Goal: Task Accomplishment & Management: Manage account settings

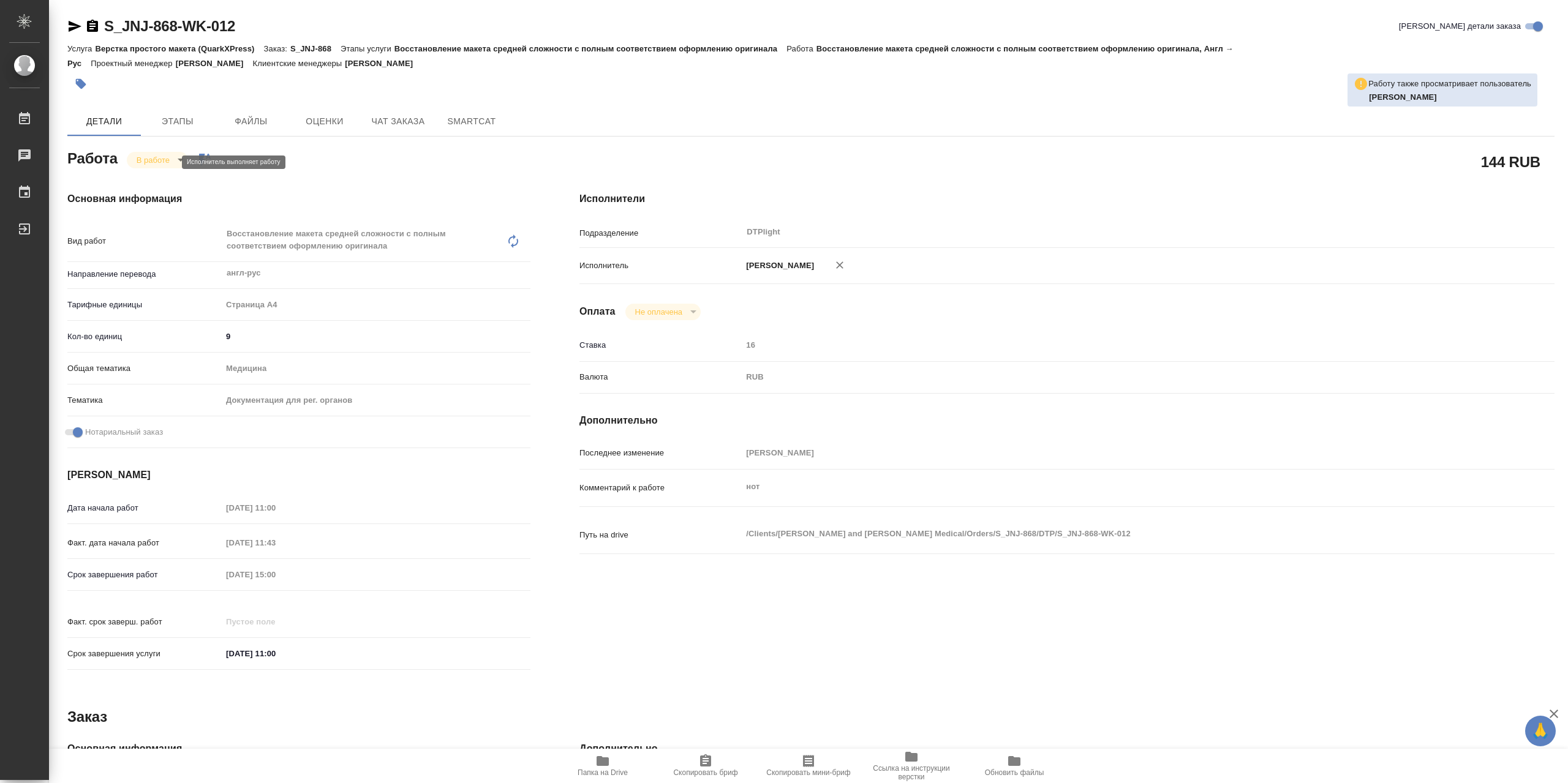
click at [154, 165] on body "🙏 .cls-1 fill:#fff; AWATERA Сархатов Руслан Работы 0 Чаты График Выйти S_JNJ-86…" at bounding box center [784, 392] width 1568 height 783
click at [177, 187] on button "Выполнен" at bounding box center [159, 184] width 45 height 13
type textarea "x"
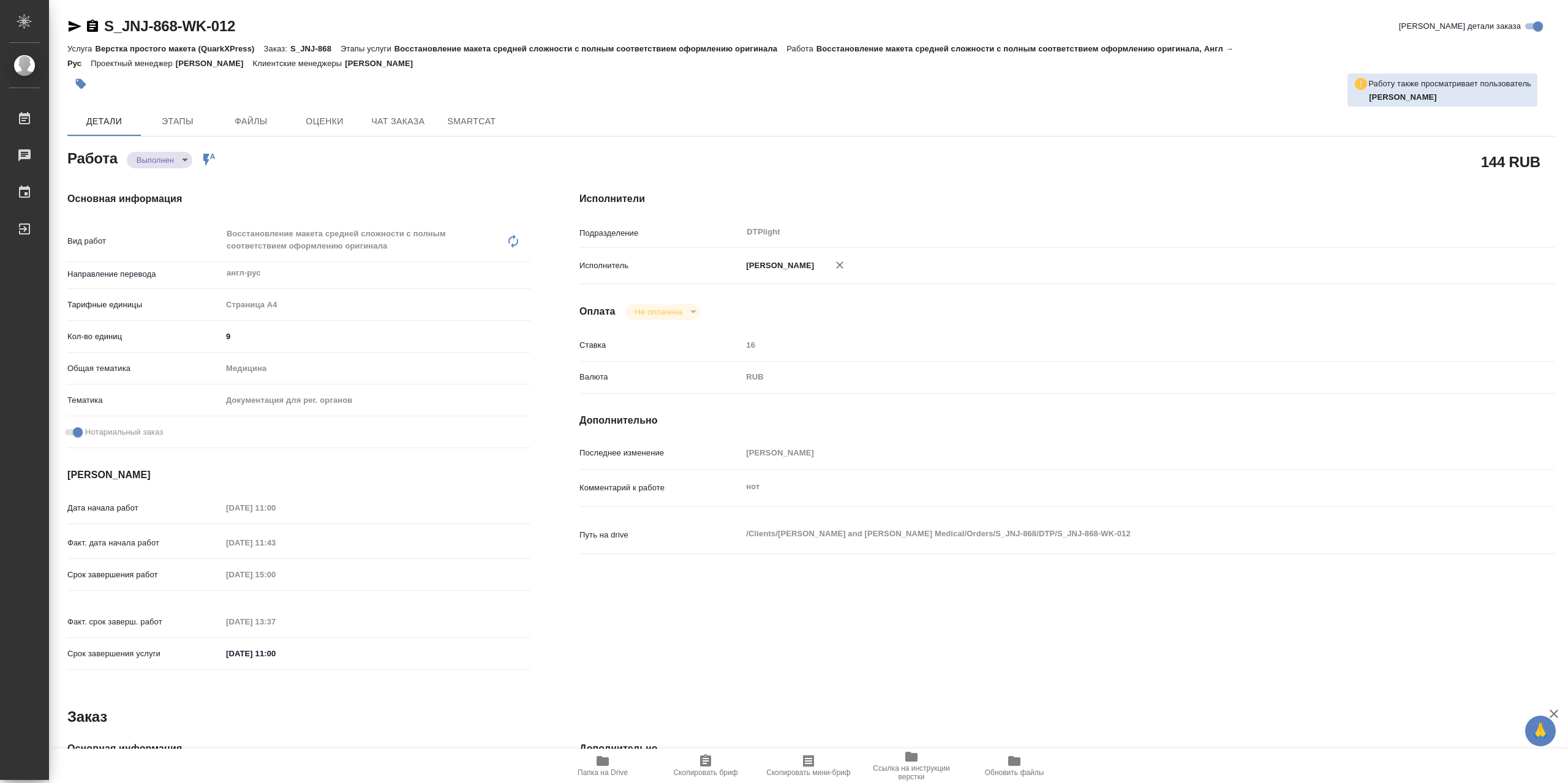
type textarea "x"
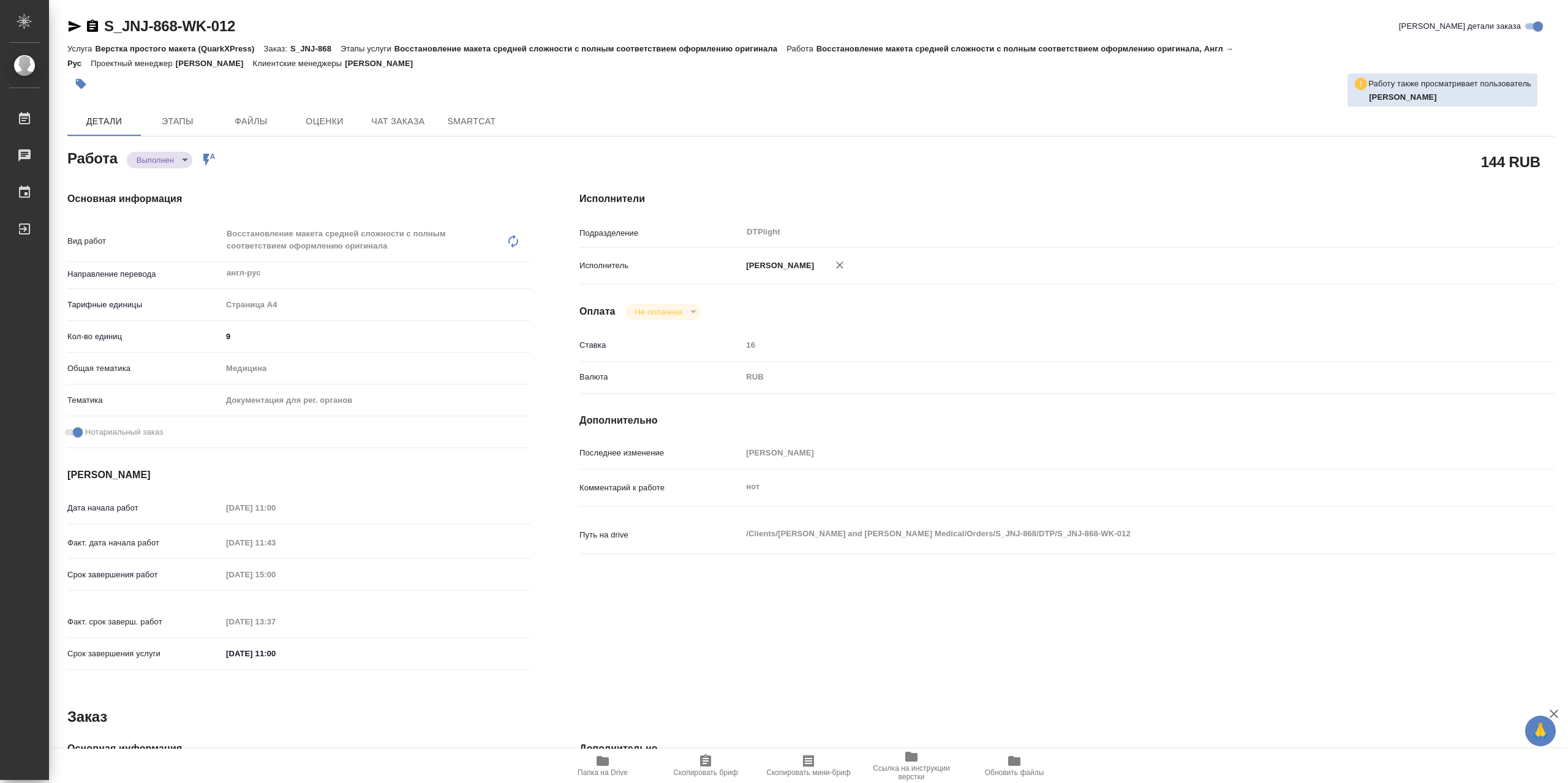
type textarea "x"
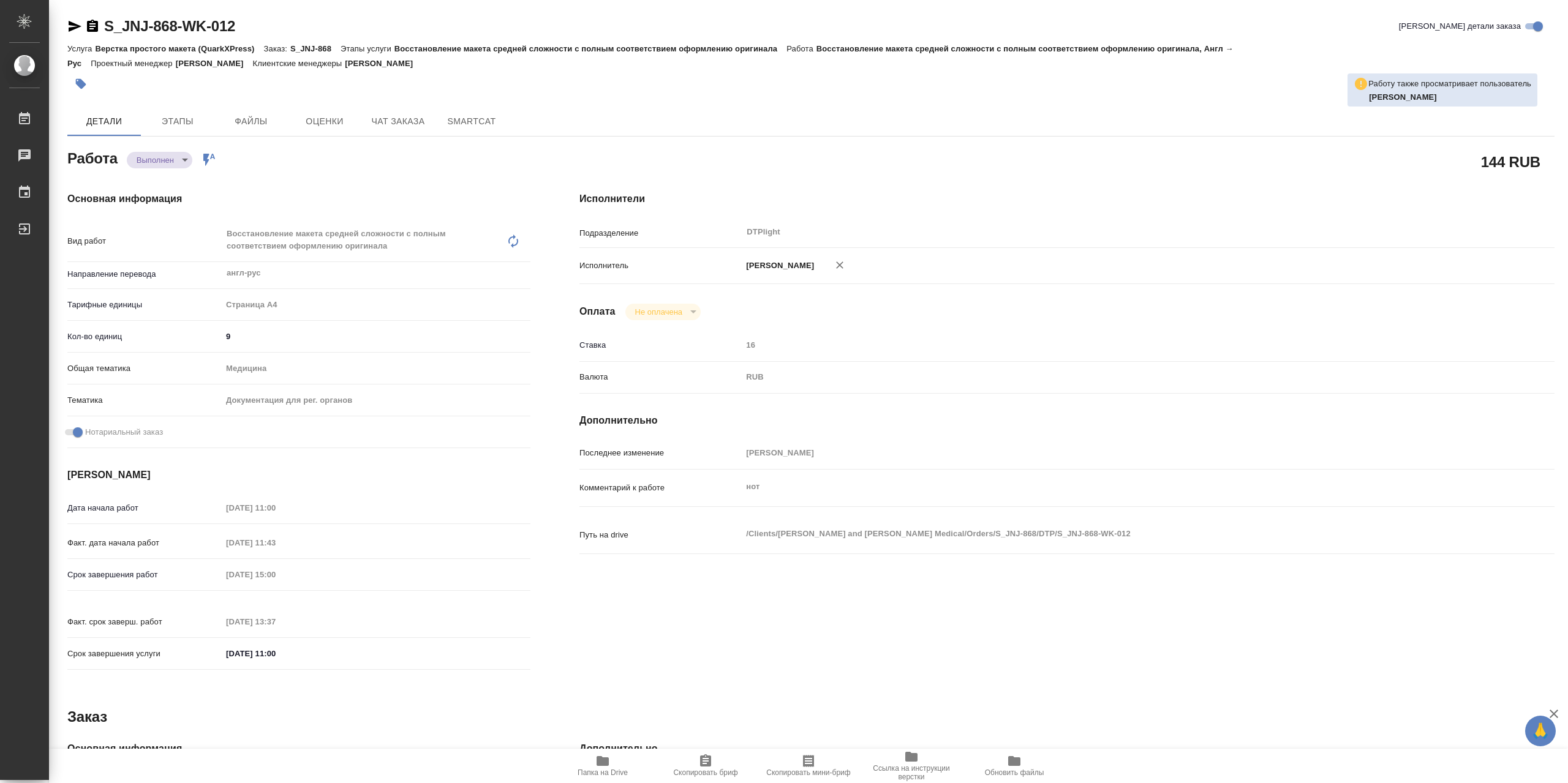
type textarea "x"
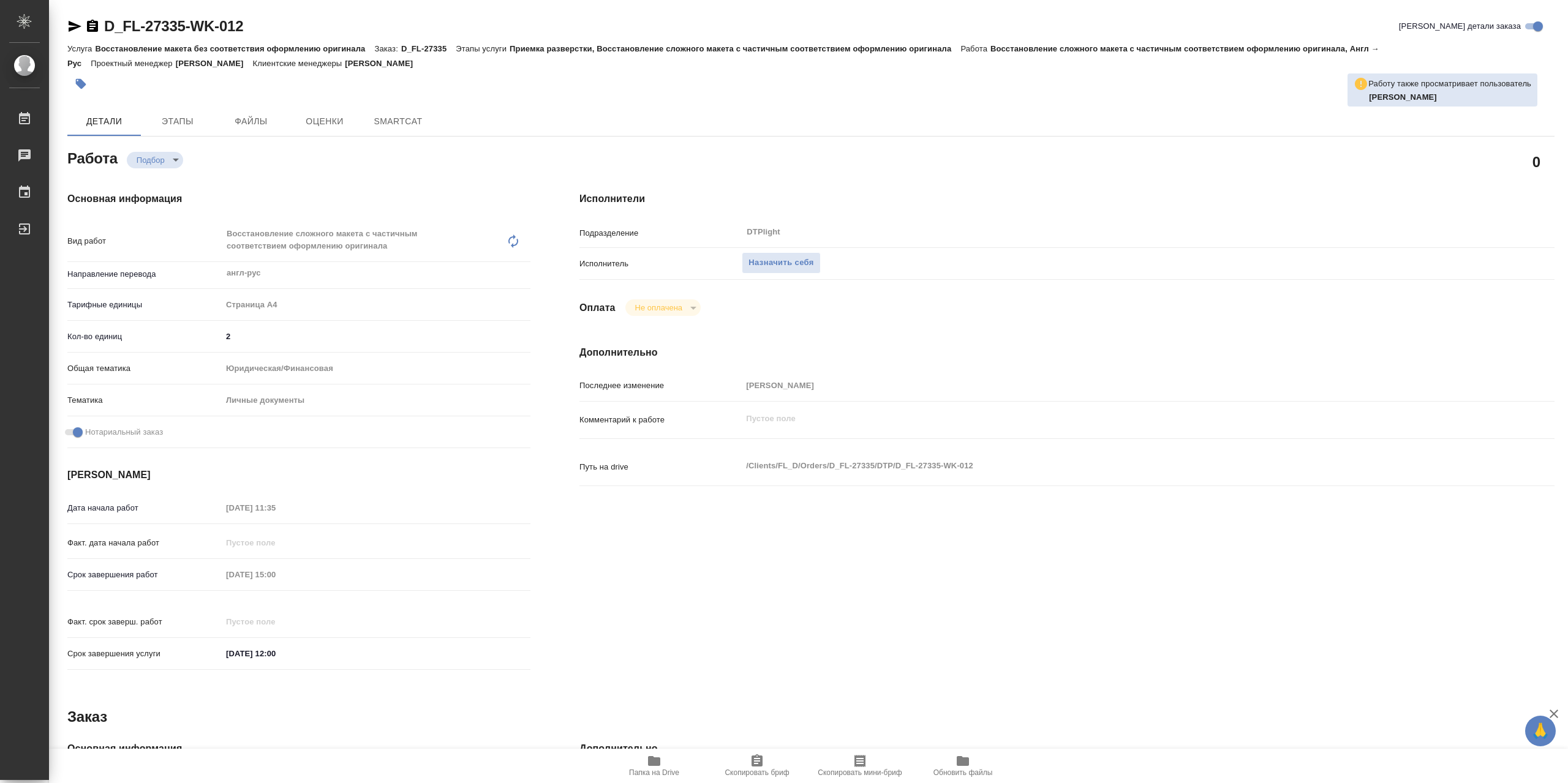
type textarea "x"
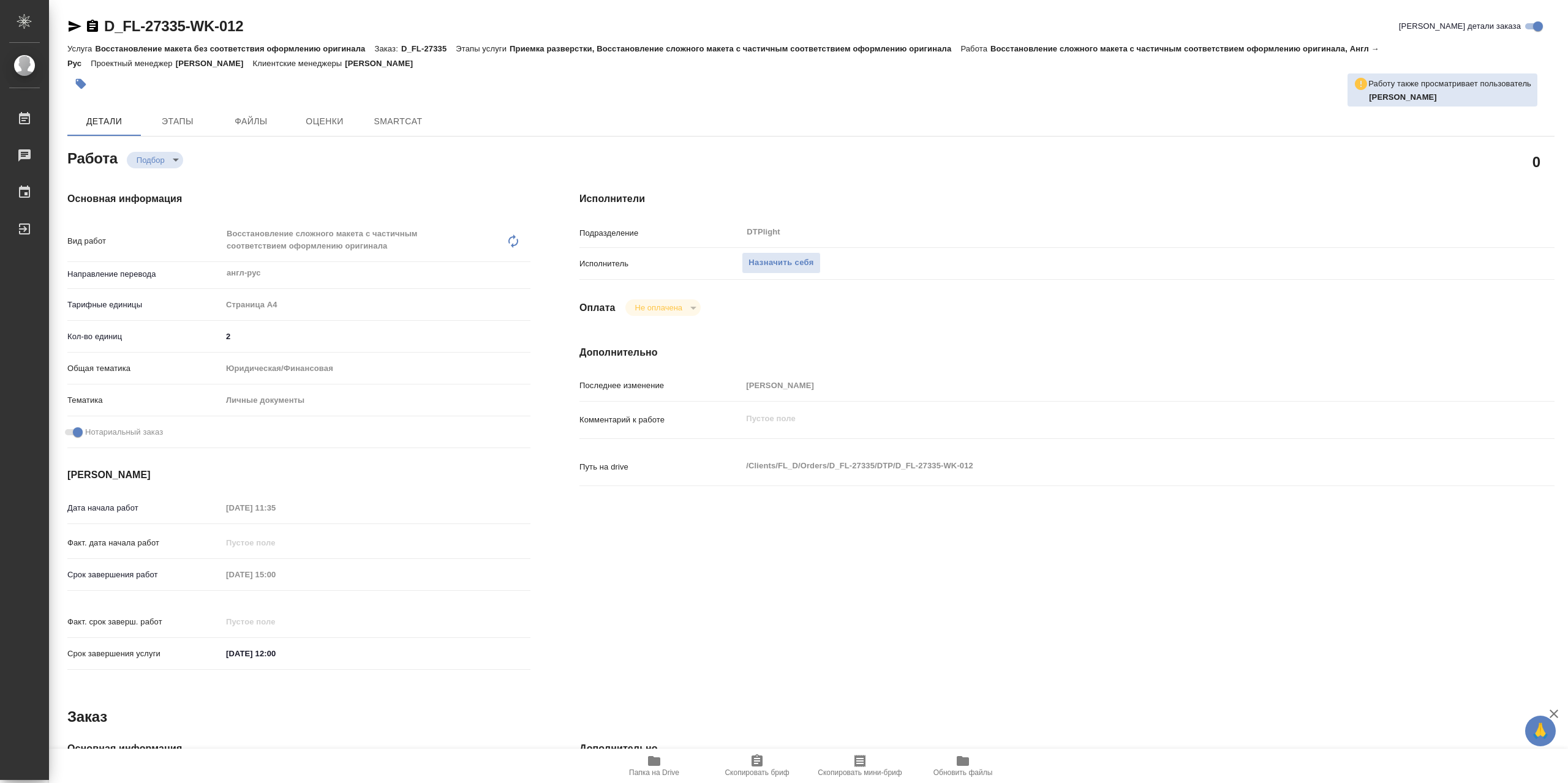
type textarea "x"
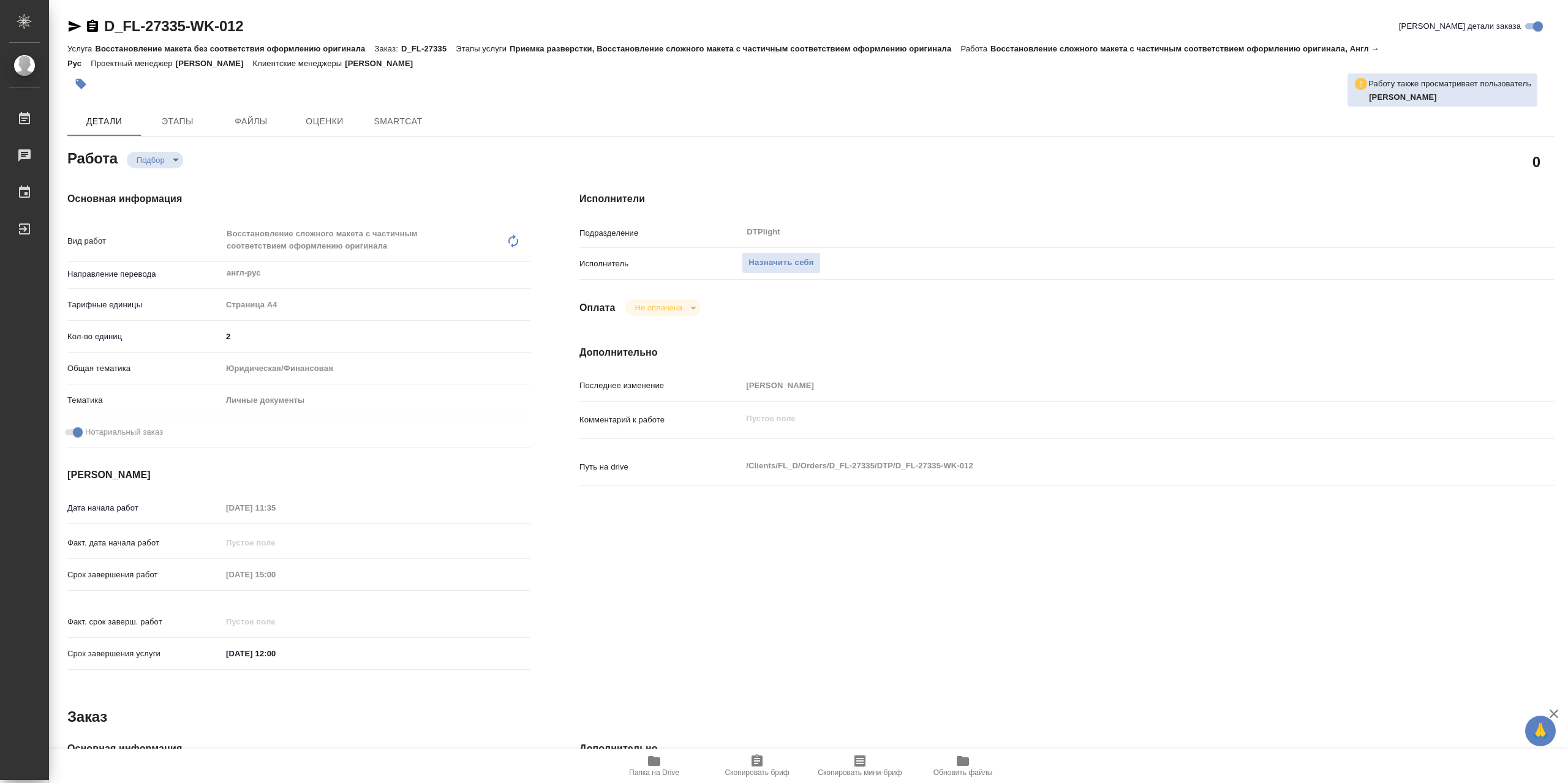
type textarea "x"
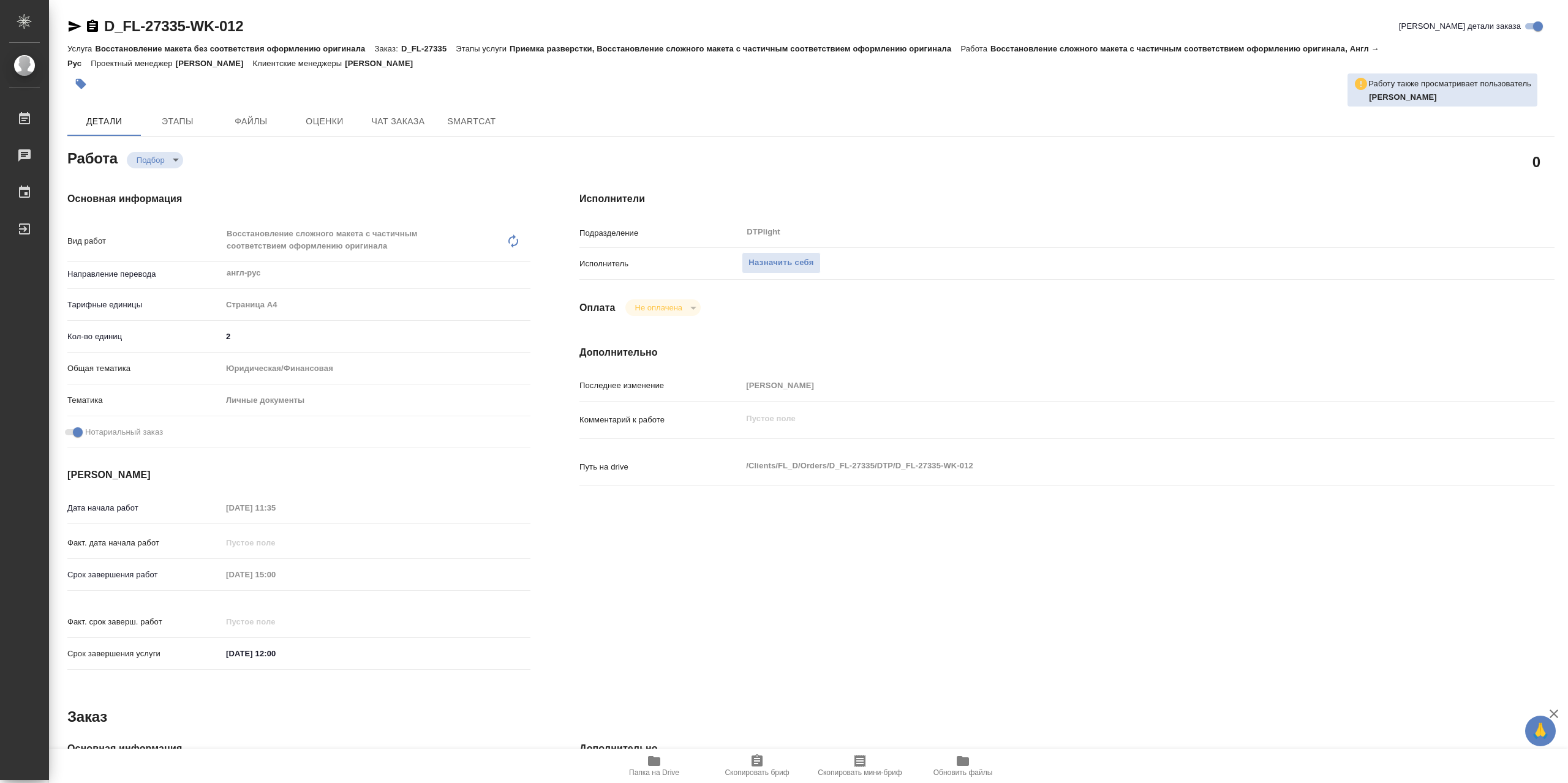
click at [659, 760] on icon "button" at bounding box center [653, 761] width 12 height 10
type textarea "x"
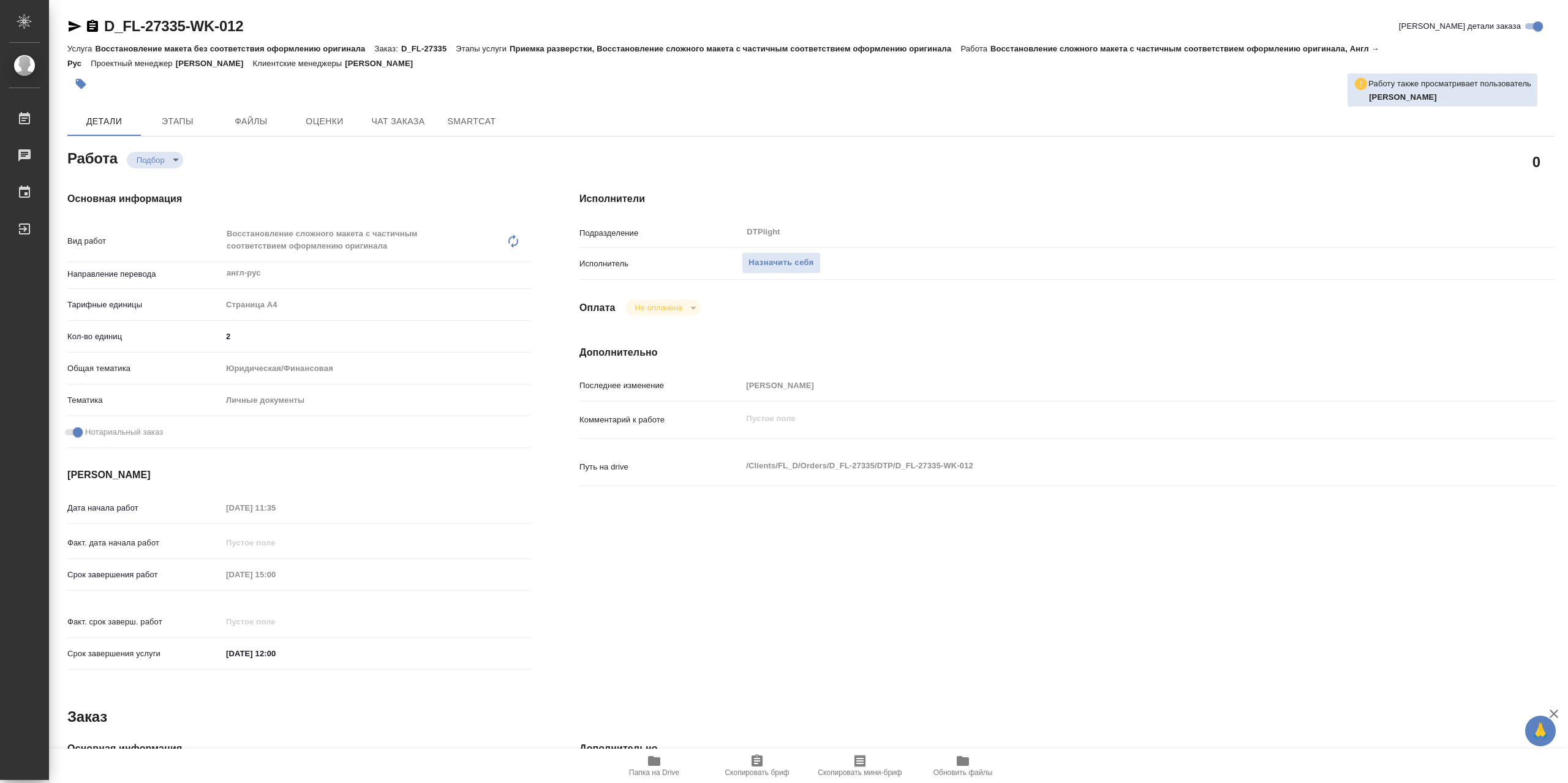
type textarea "x"
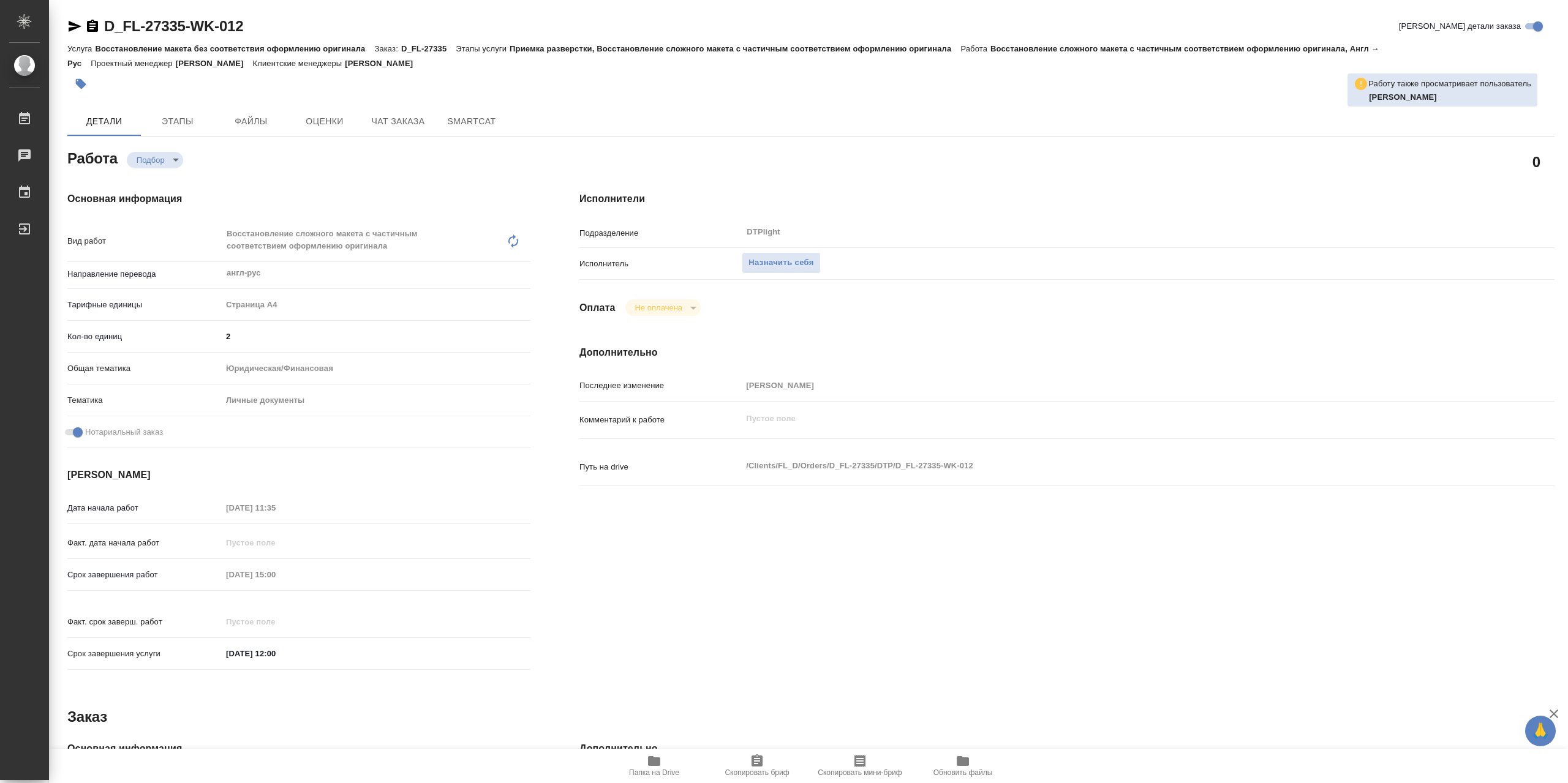
type textarea "x"
click at [795, 262] on span "Назначить себя" at bounding box center [781, 263] width 65 height 14
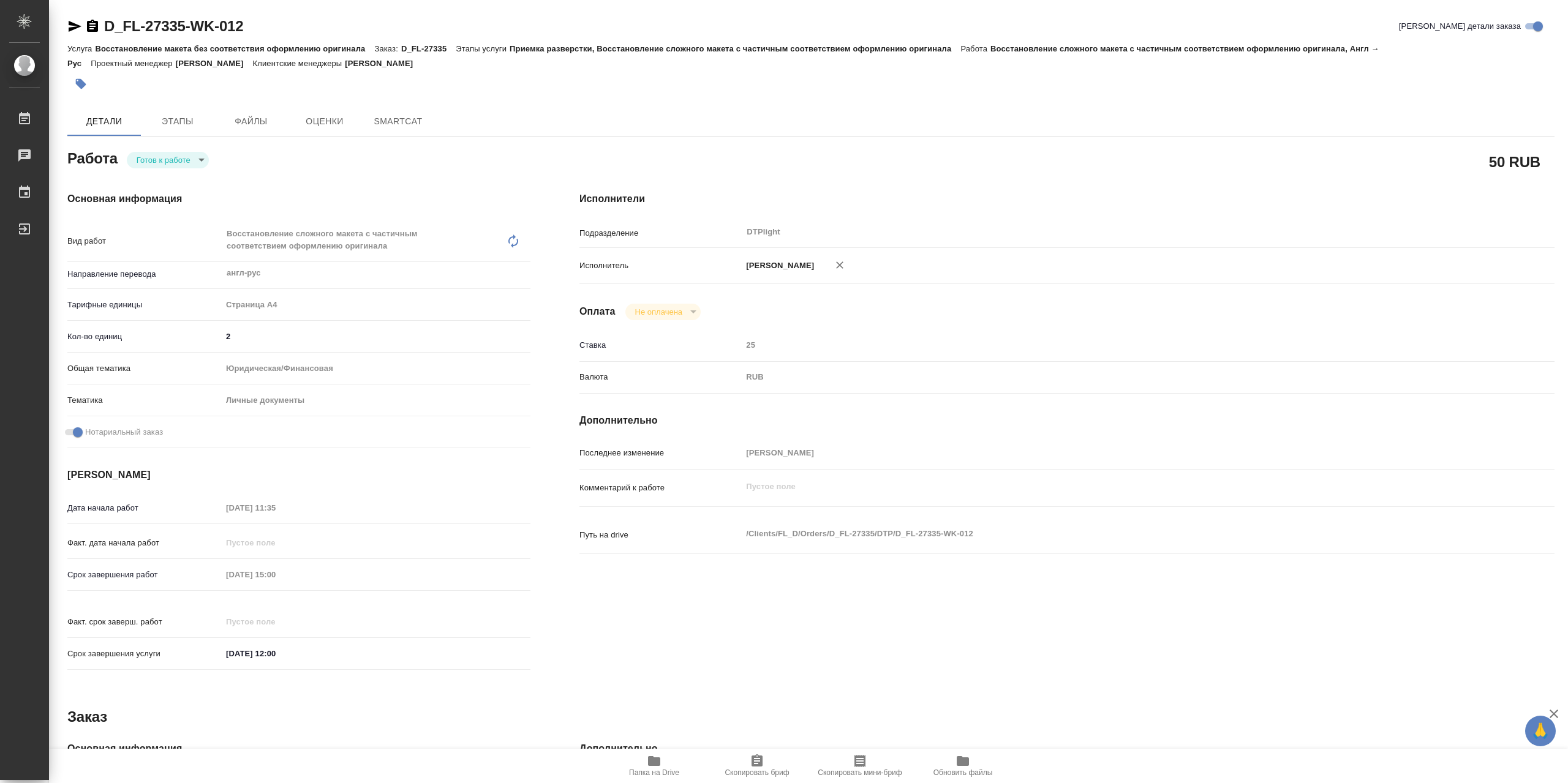
type textarea "x"
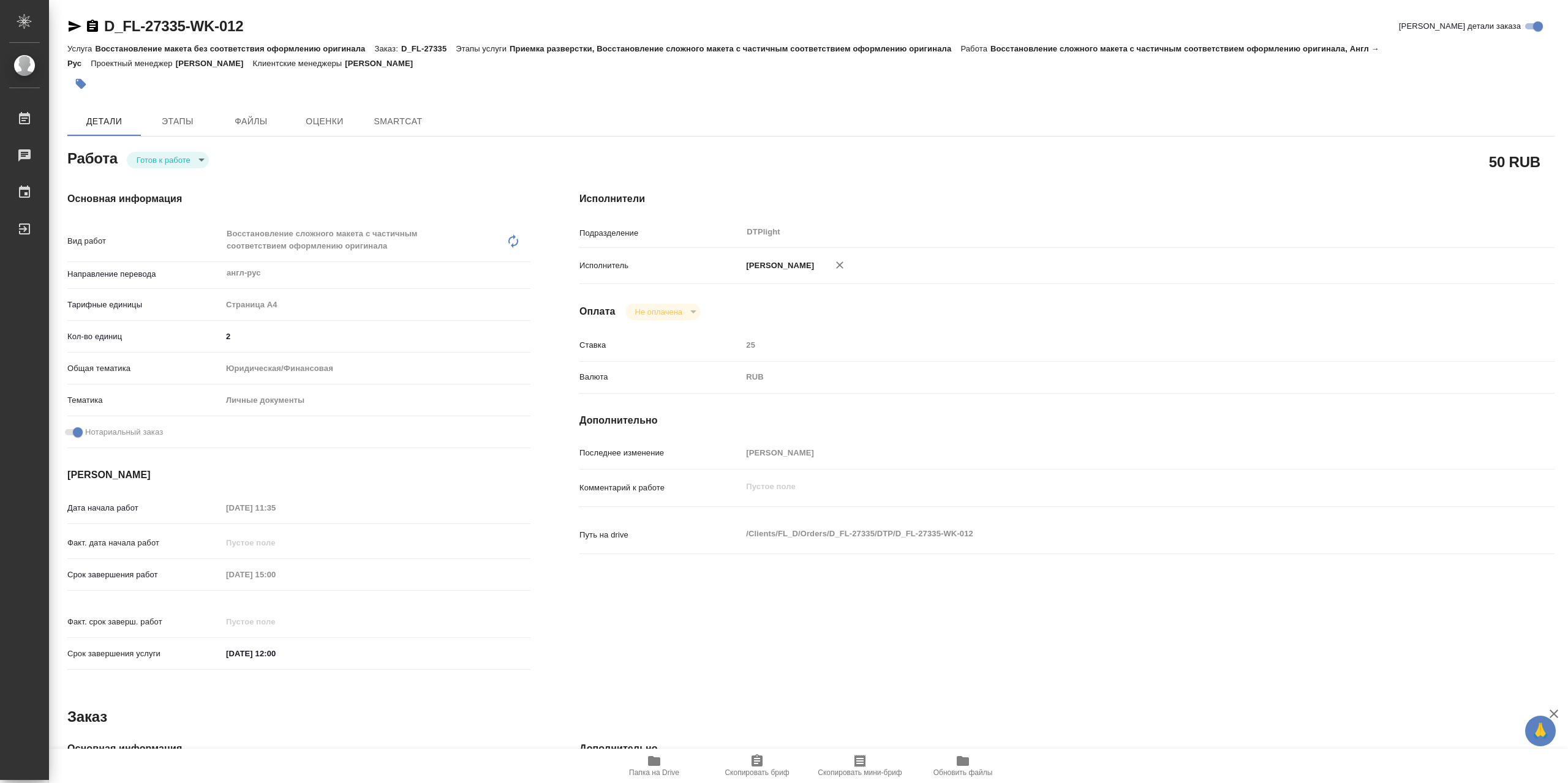
type textarea "x"
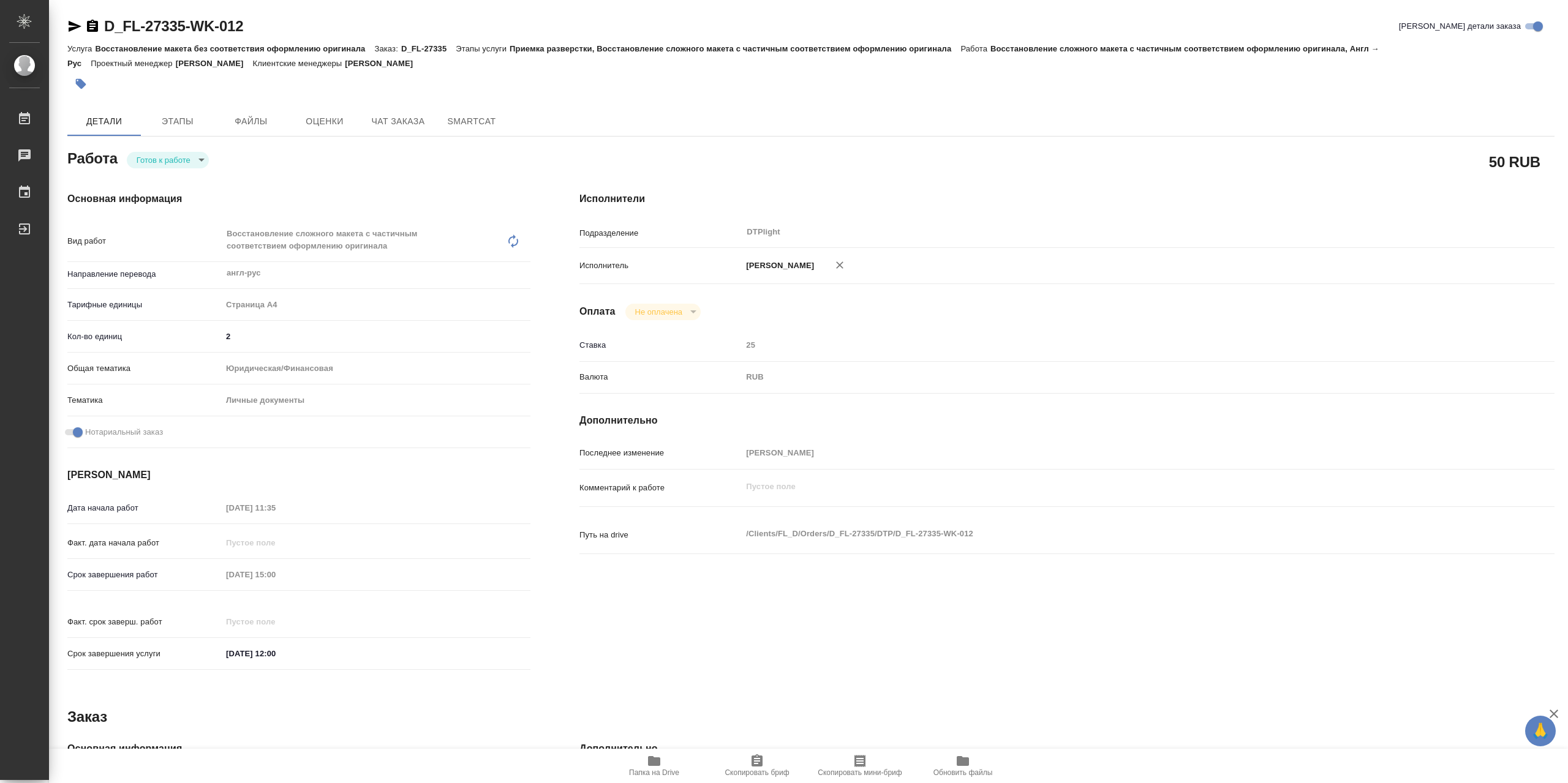
click at [174, 169] on body "🙏 .cls-1 fill:#fff; AWATERA Сархатов Руслан Работы Чаты График Выйти D_FL-27335…" at bounding box center [784, 392] width 1568 height 783
type textarea "x"
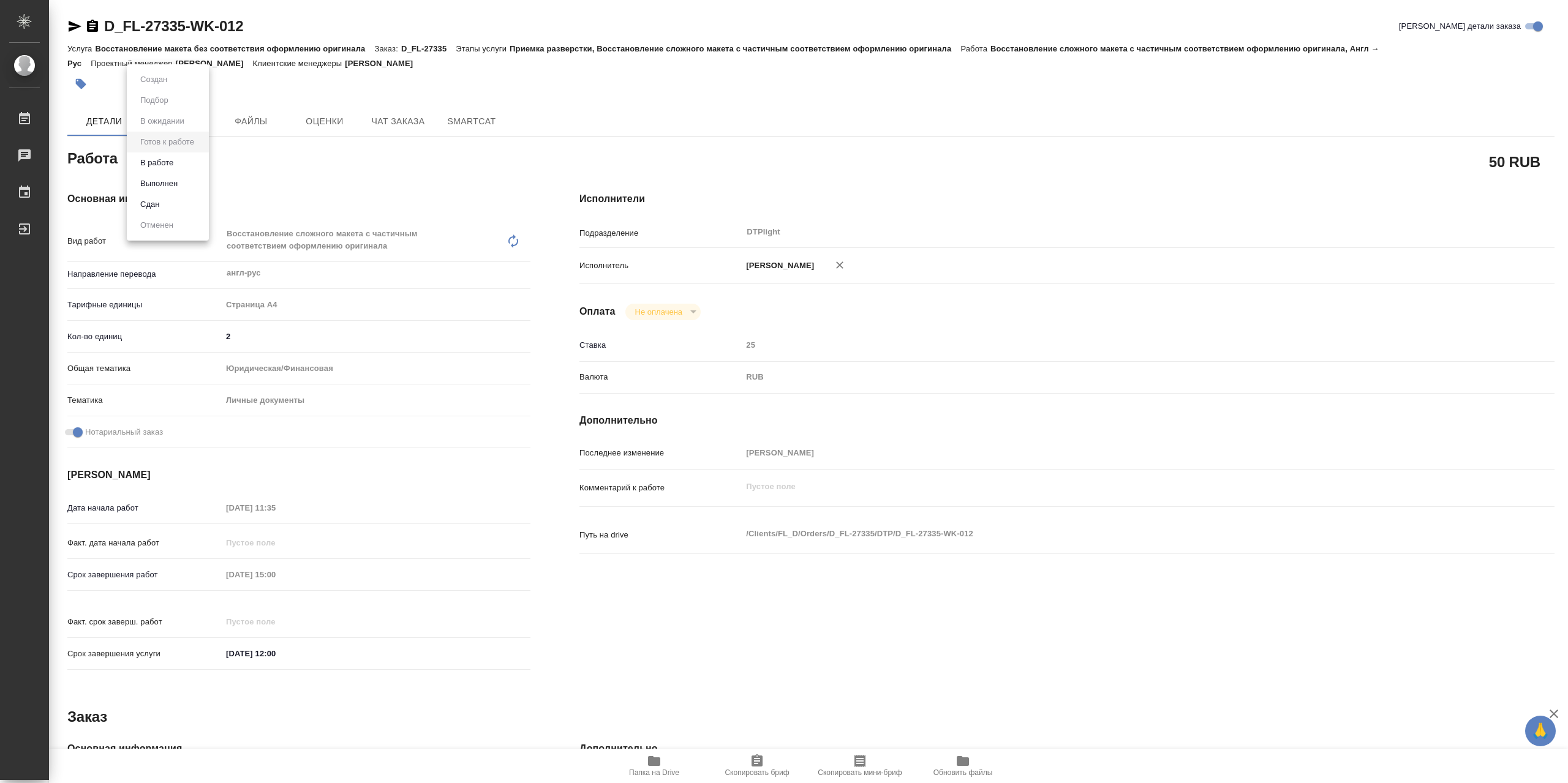
type textarea "x"
click at [179, 165] on li "В работе" at bounding box center [168, 163] width 82 height 21
type textarea "x"
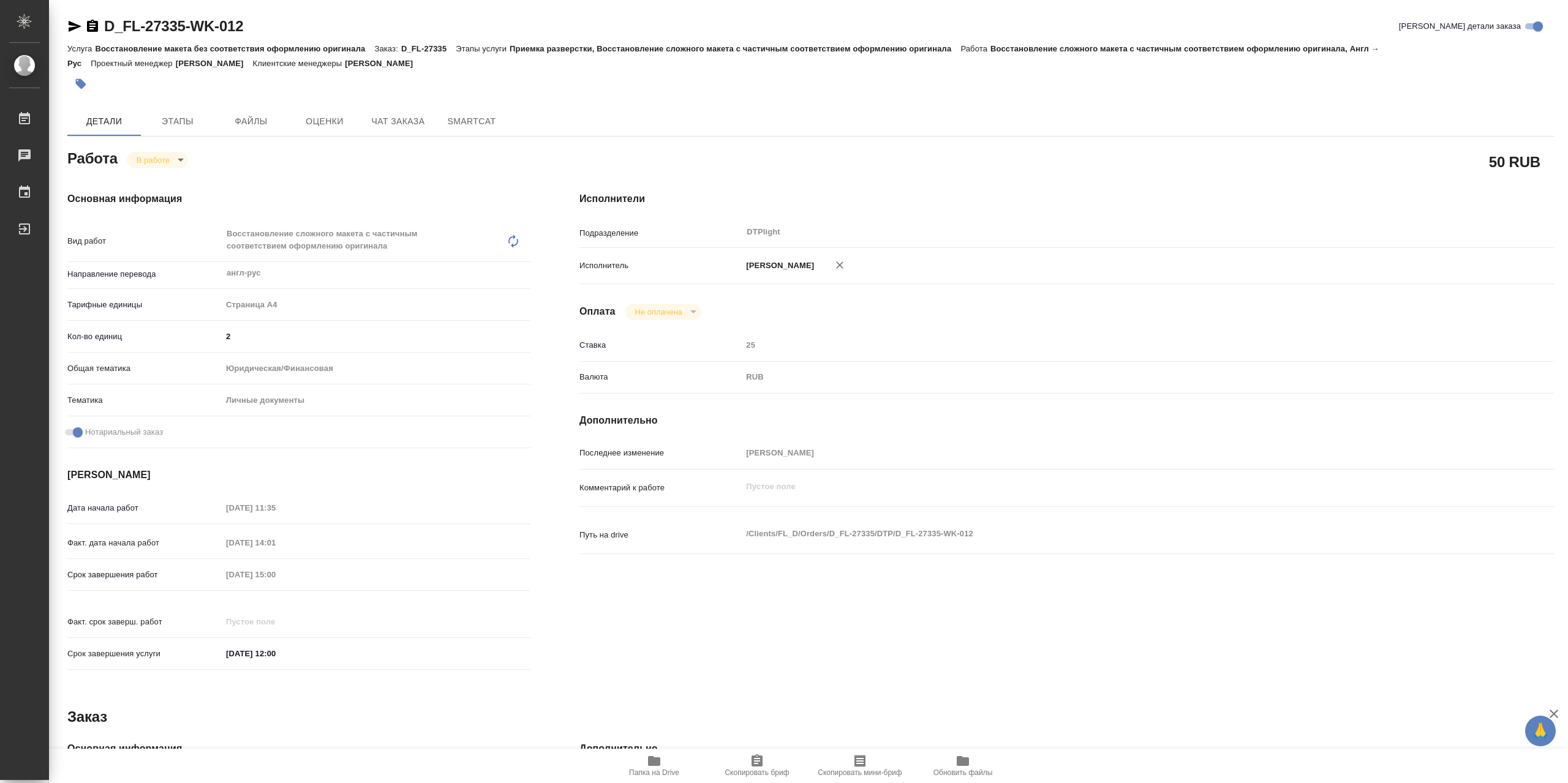
type textarea "x"
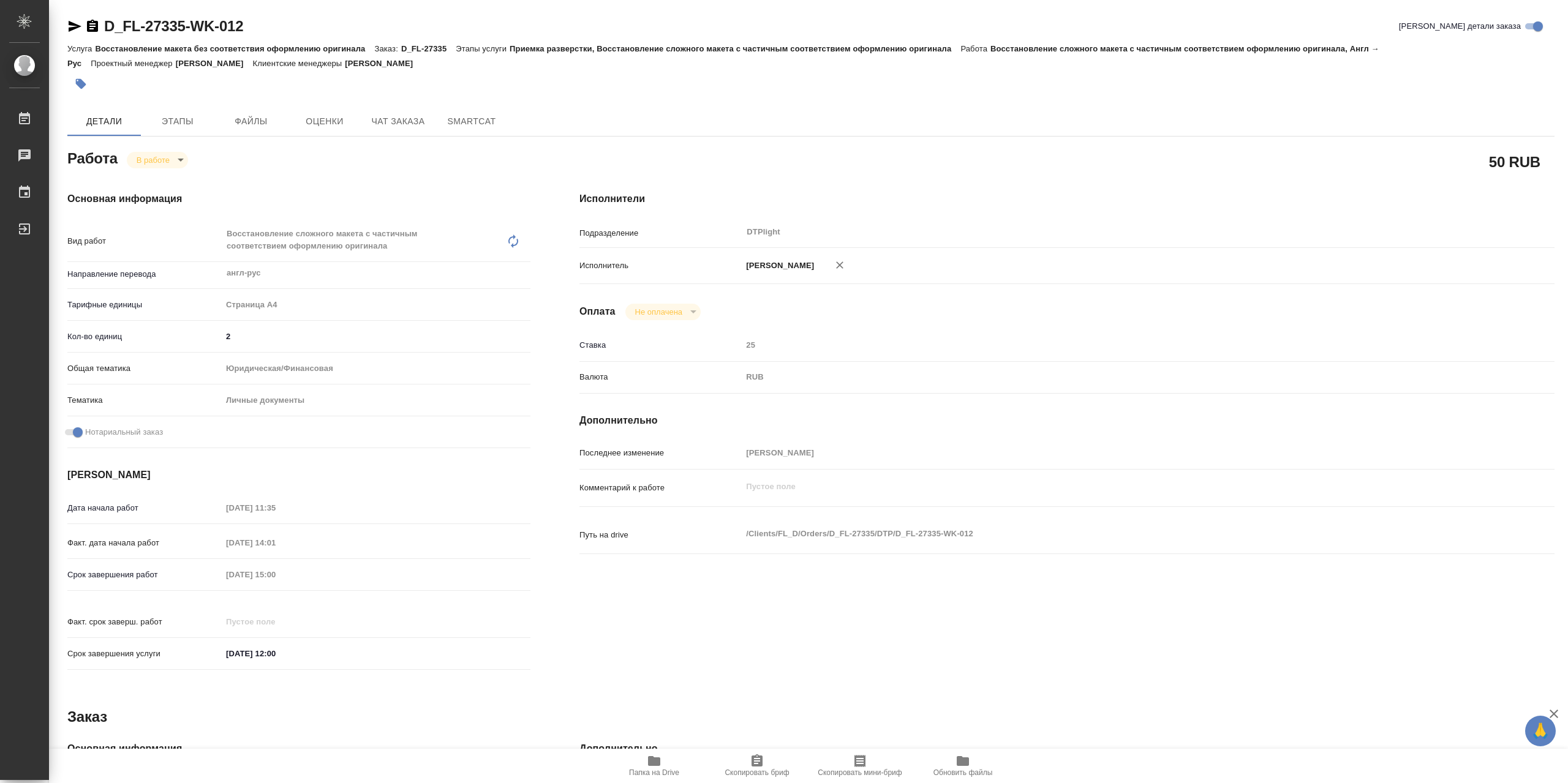
type textarea "x"
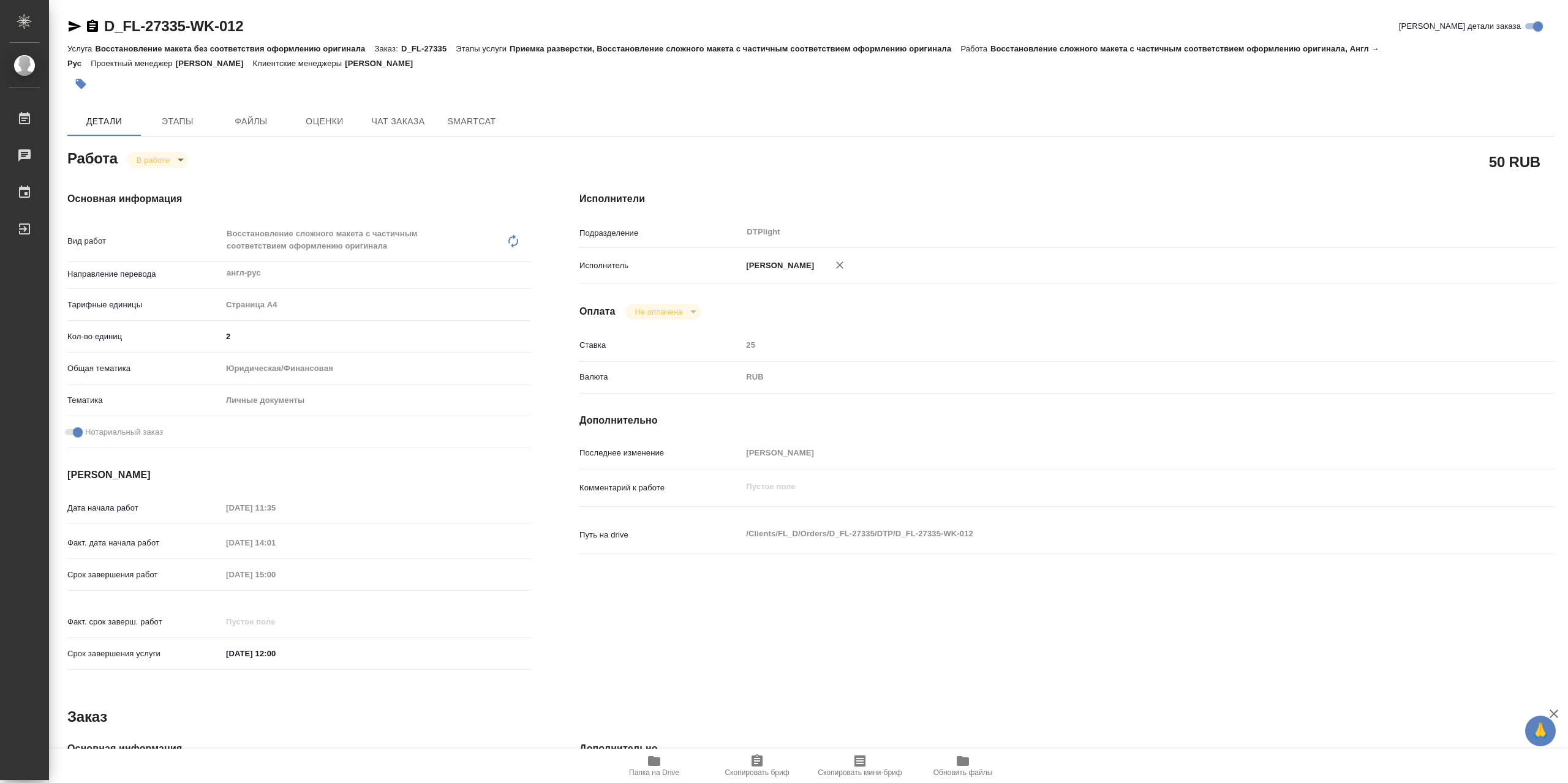
type textarea "x"
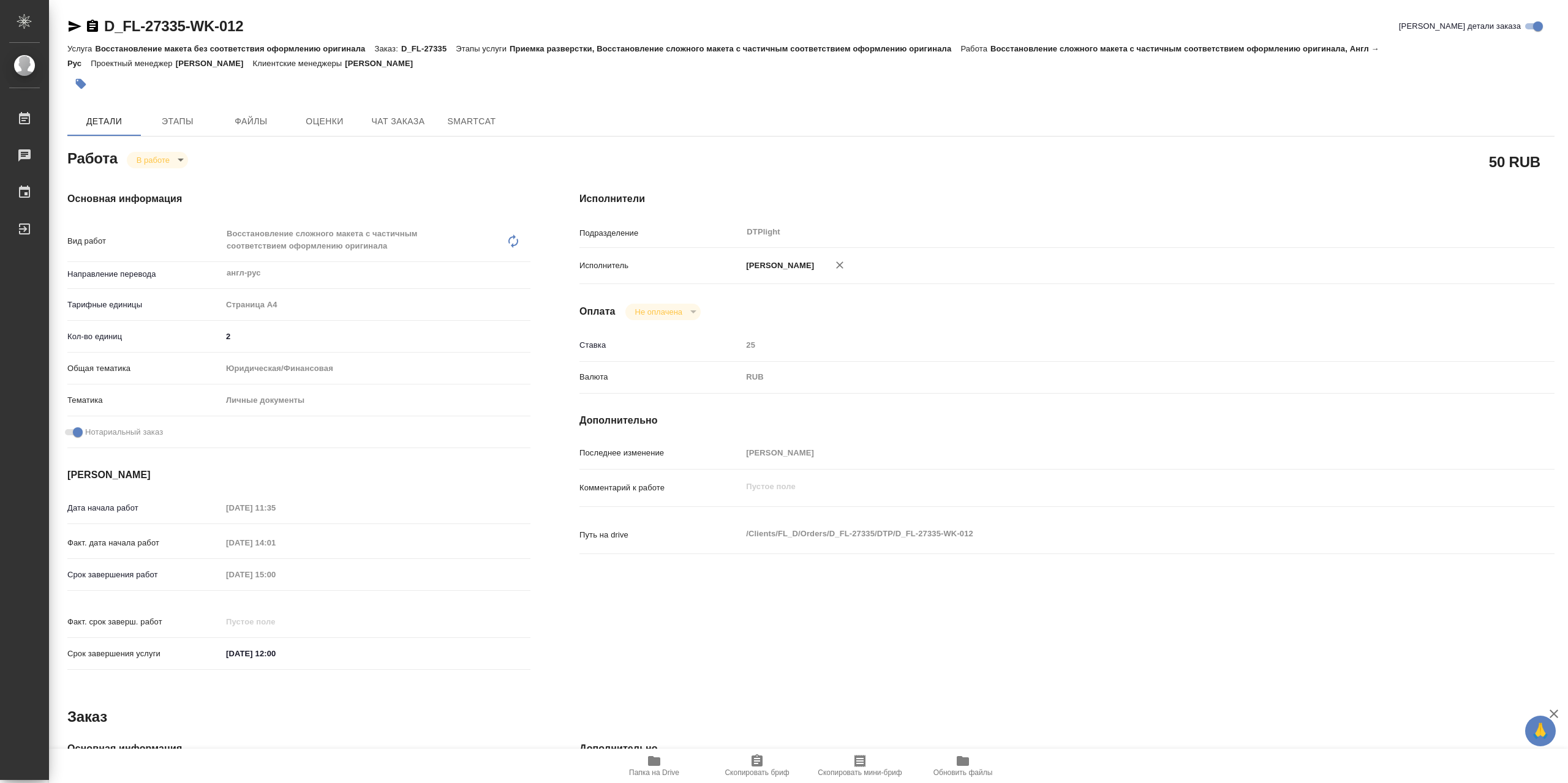
type textarea "x"
